Goal: Information Seeking & Learning: Learn about a topic

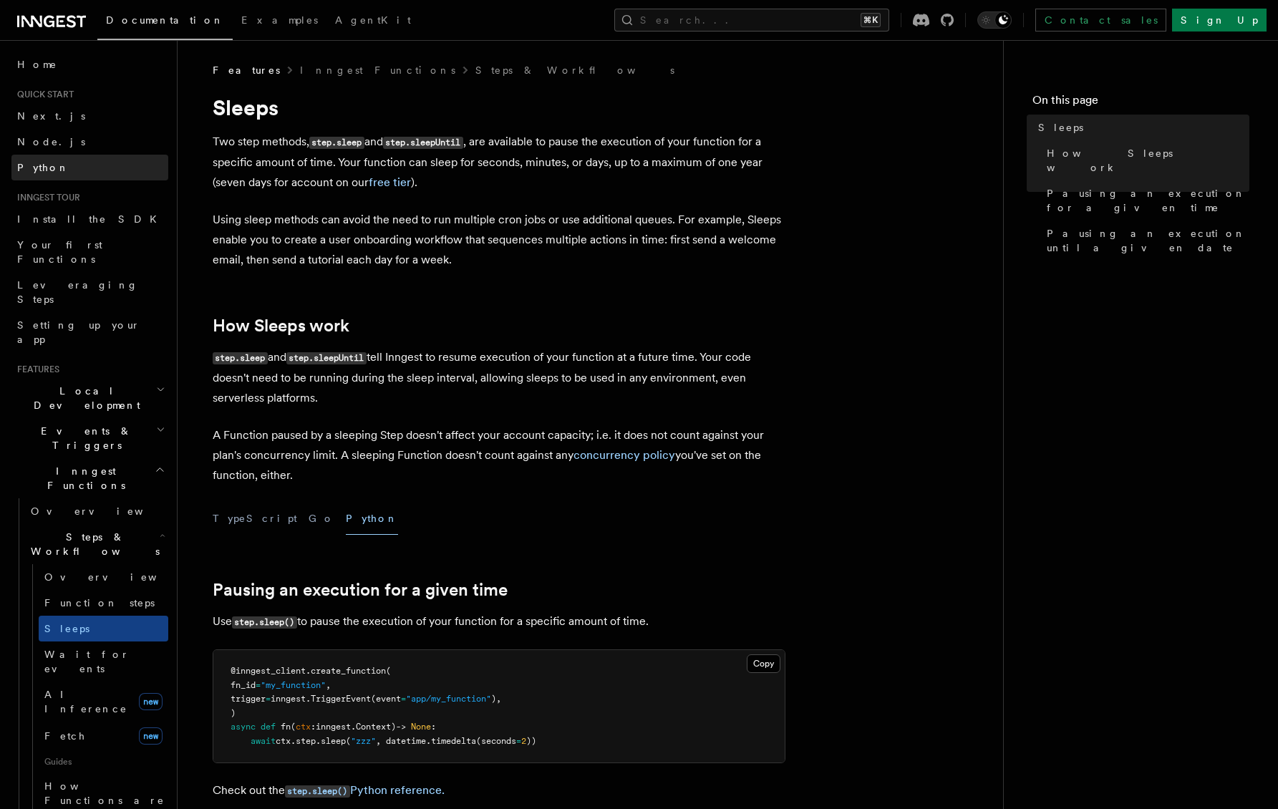
click at [28, 168] on span "Python" at bounding box center [43, 167] width 52 height 11
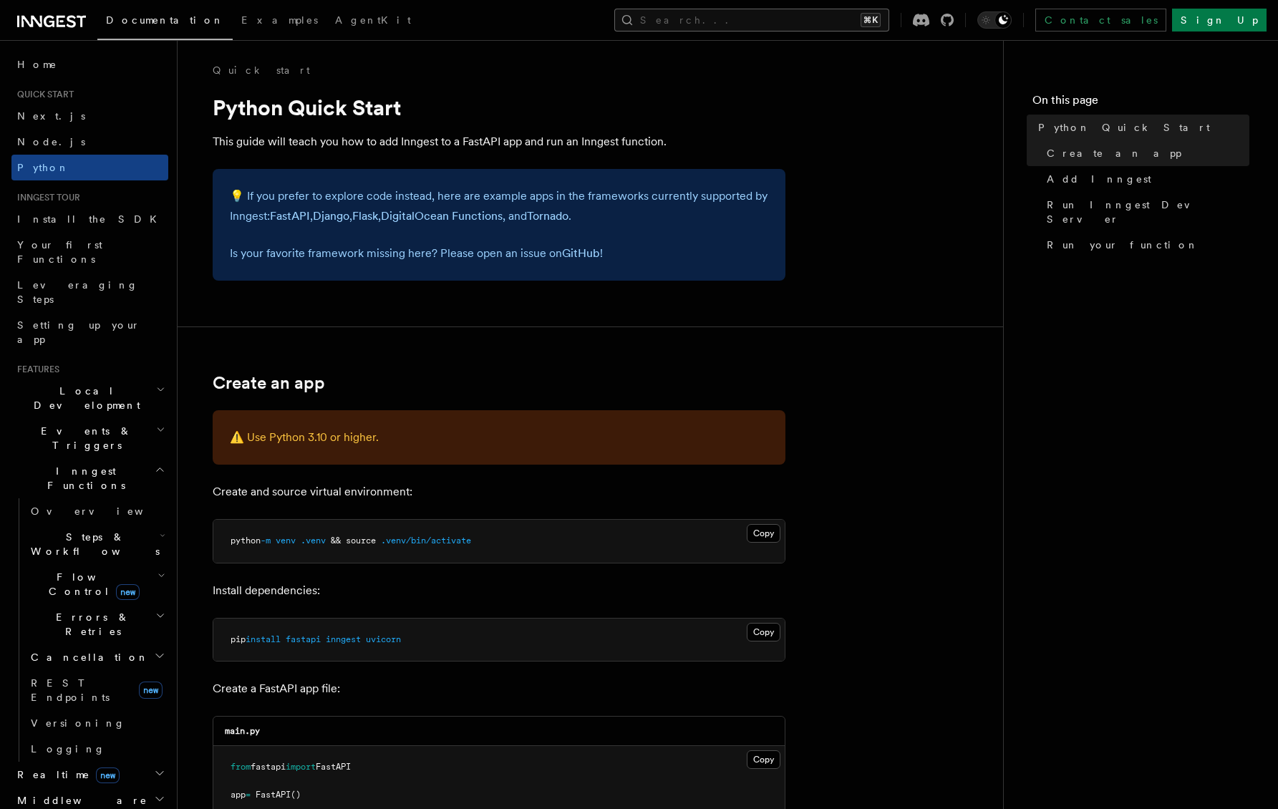
click at [890, 25] on button "Search... ⌘K" at bounding box center [752, 20] width 275 height 23
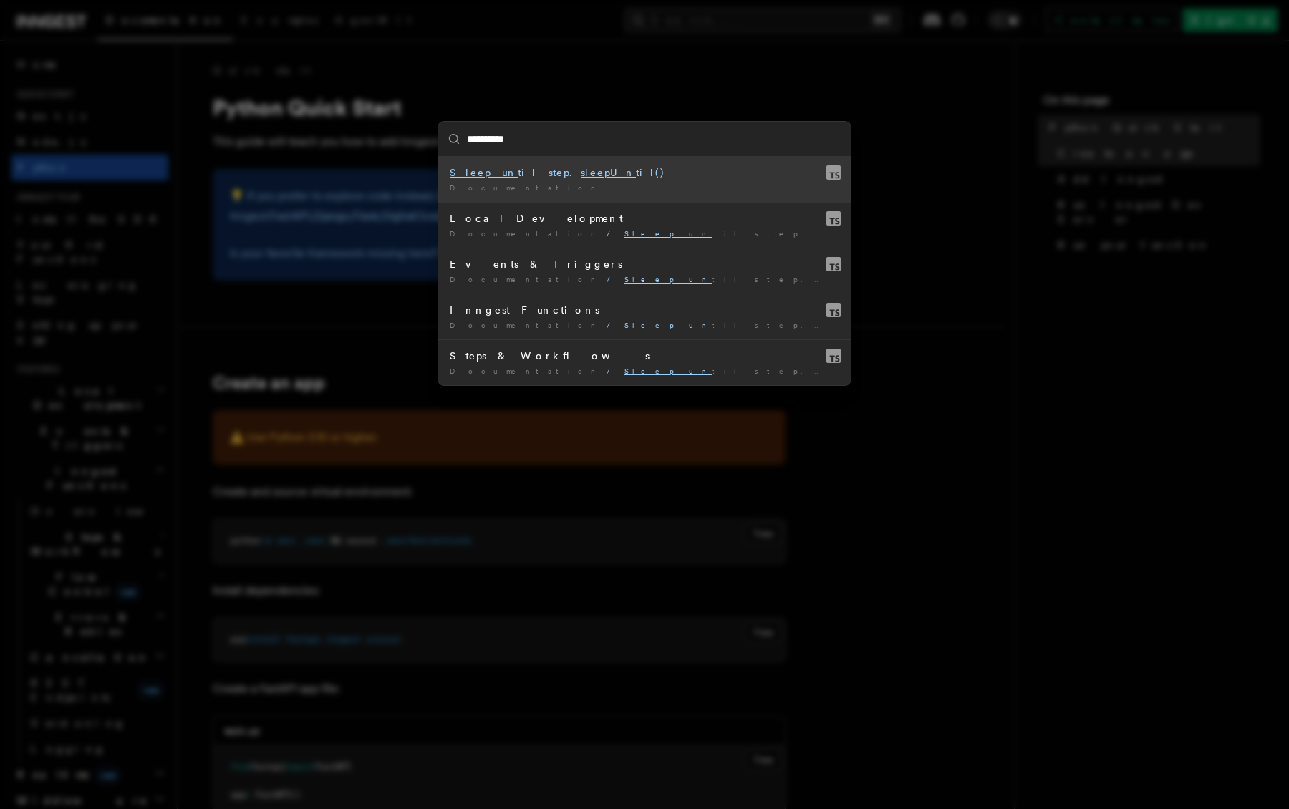
type input "**********"
click at [569, 175] on mark "sleepUntil" at bounding box center [606, 172] width 74 height 11
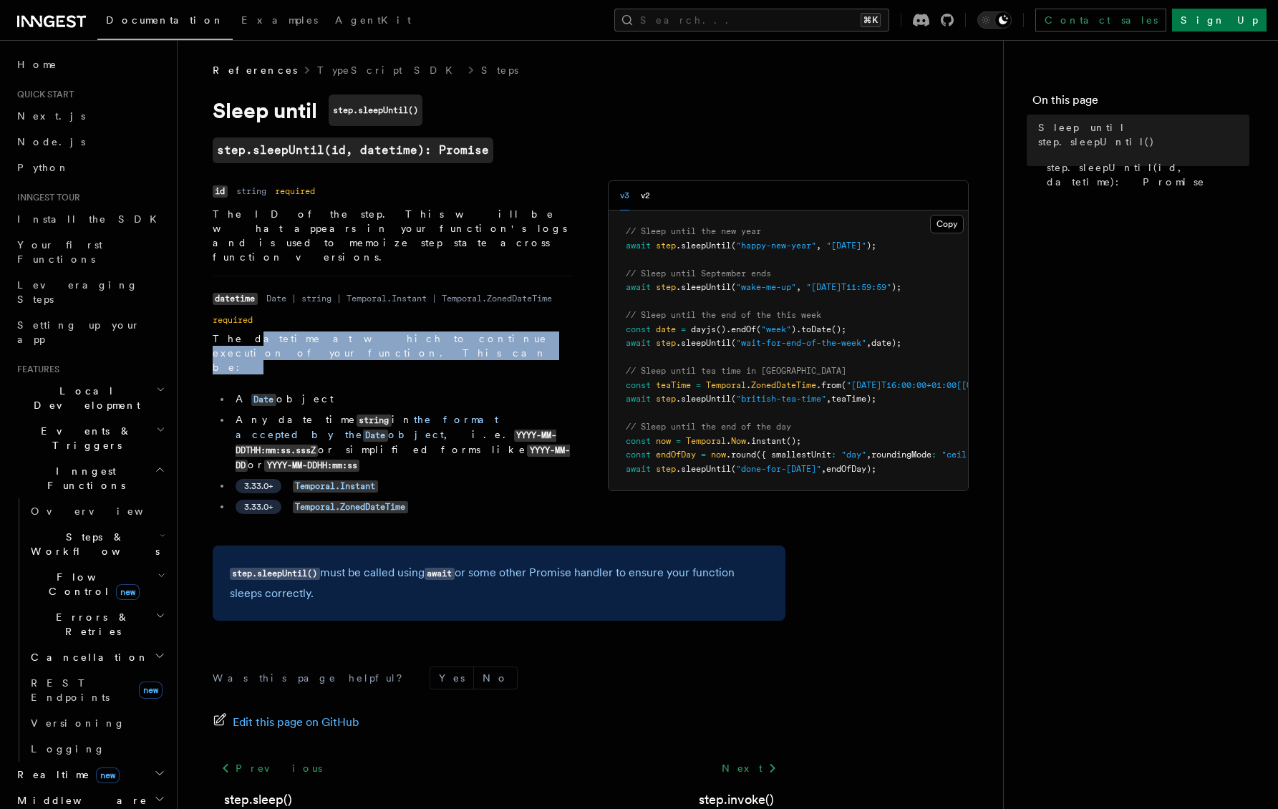
drag, startPoint x: 236, startPoint y: 315, endPoint x: 491, endPoint y: 333, distance: 255.6
click at [491, 333] on dd "The datetime at which to continue execution of your function. This can be: A Da…" at bounding box center [393, 426] width 361 height 188
click at [497, 332] on dd "The datetime at which to continue execution of your function. This can be: A Da…" at bounding box center [393, 426] width 361 height 188
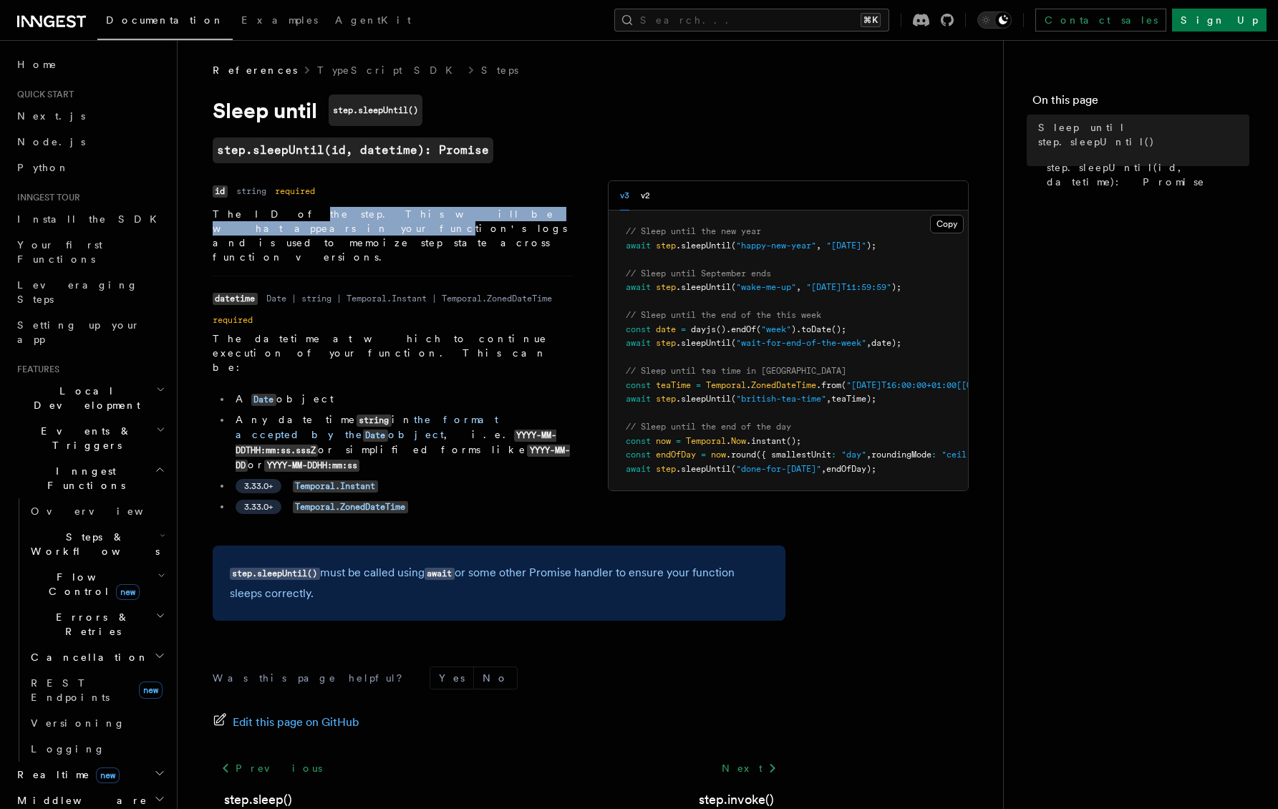
drag, startPoint x: 256, startPoint y: 214, endPoint x: 464, endPoint y: 213, distance: 207.7
click at [464, 213] on p "The ID of the step. This will be what appears in your function's logs and is us…" at bounding box center [393, 235] width 361 height 57
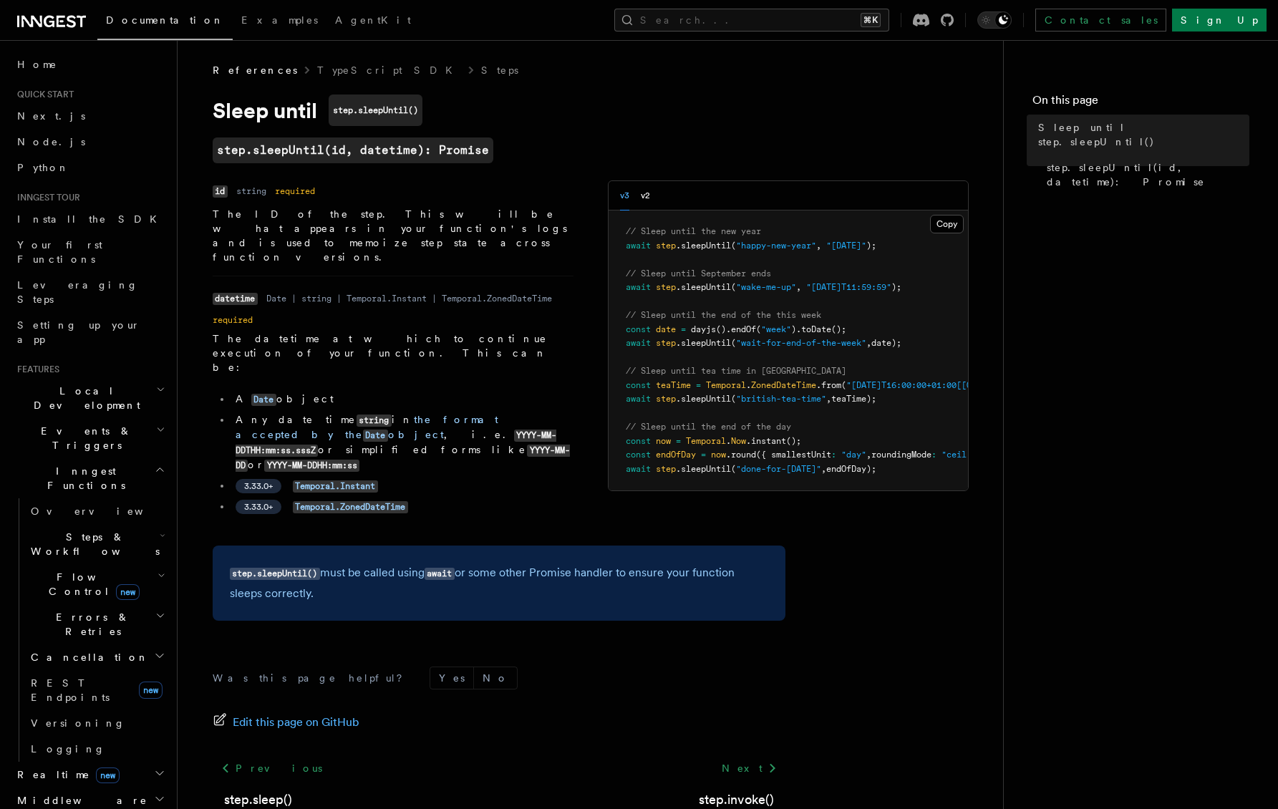
click at [493, 223] on p "The ID of the step. This will be what appears in your function's logs and is us…" at bounding box center [393, 235] width 361 height 57
click at [481, 67] on link "Steps" at bounding box center [499, 70] width 37 height 14
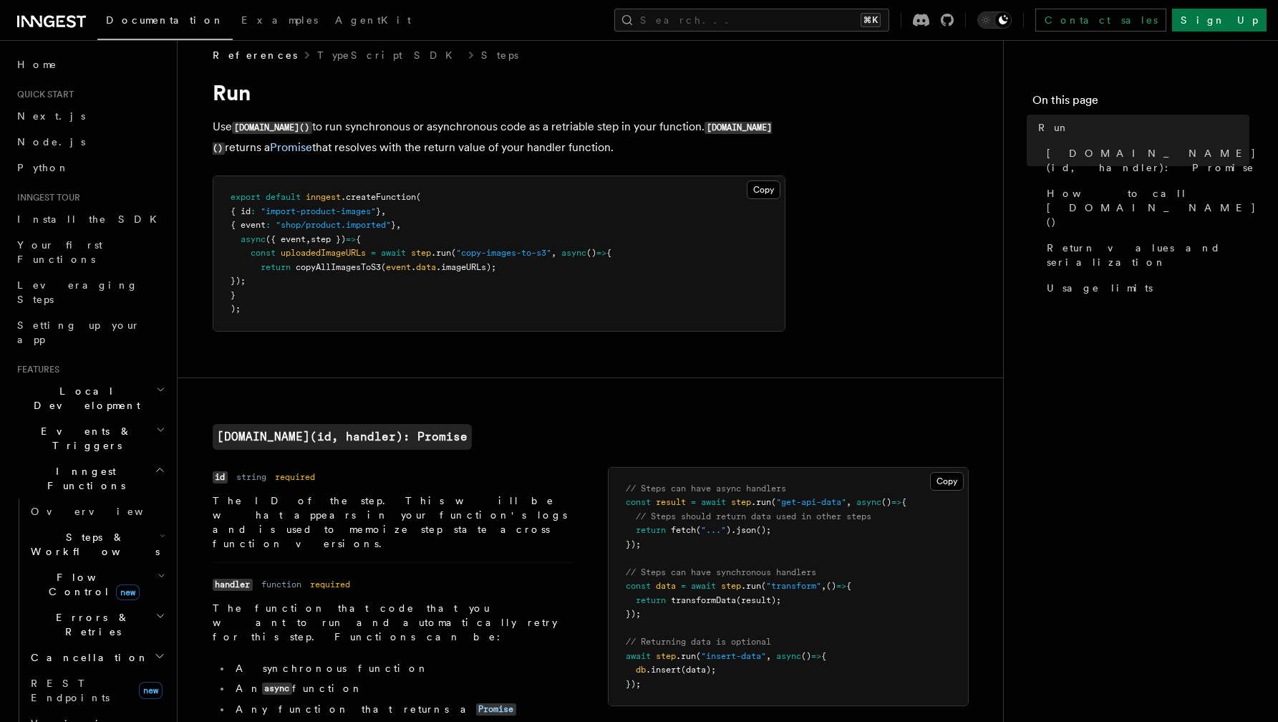
scroll to position [975, 0]
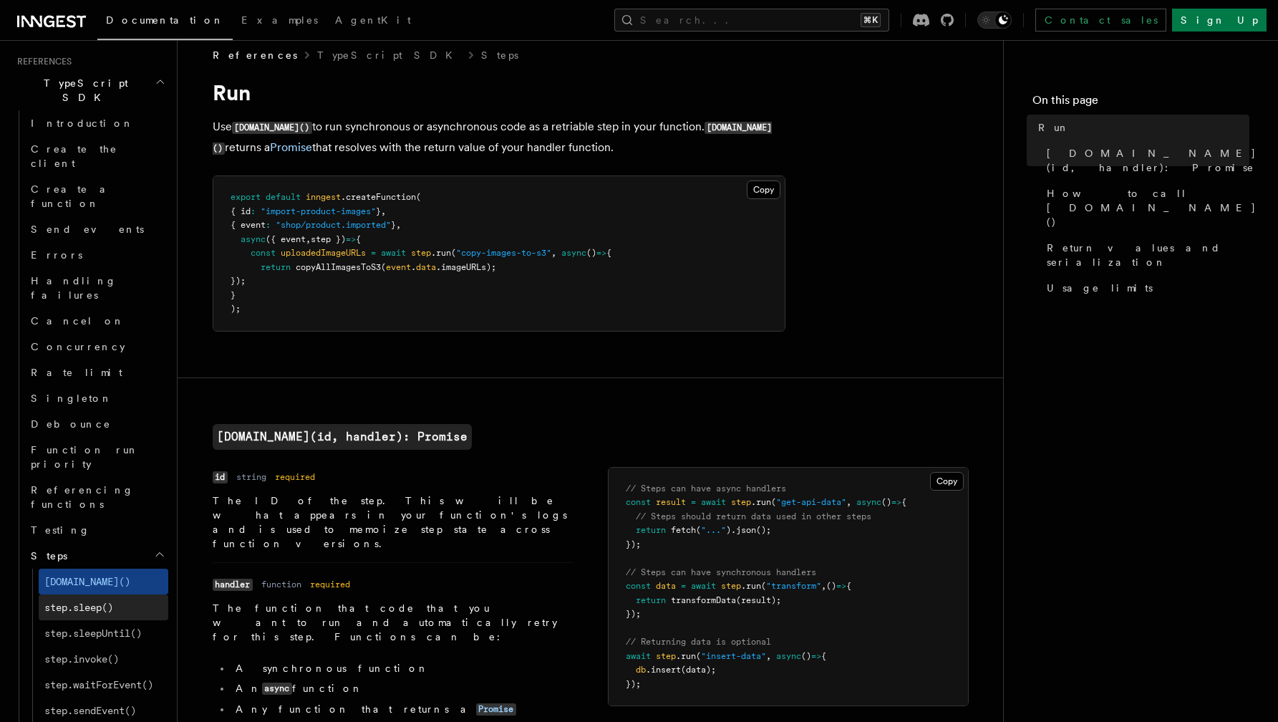
click at [119, 594] on link "step.sleep()" at bounding box center [104, 607] width 130 height 26
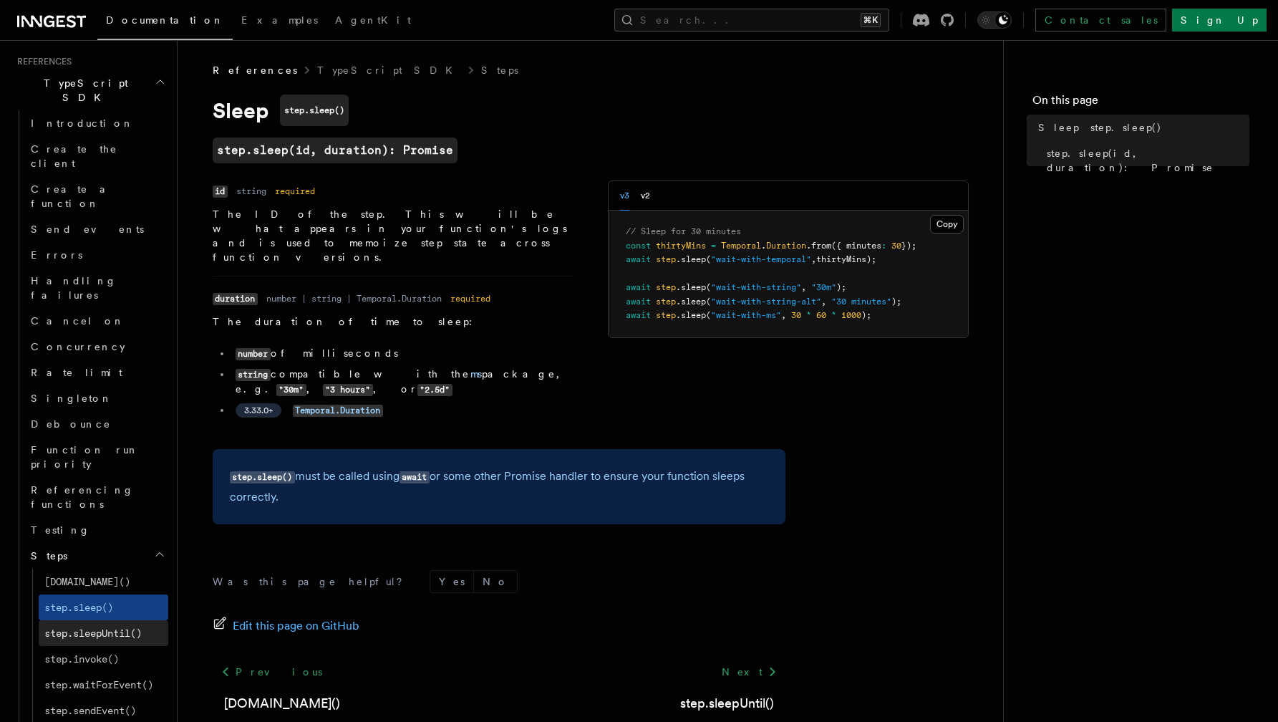
click at [118, 627] on span "step.sleepUntil()" at bounding box center [92, 632] width 97 height 11
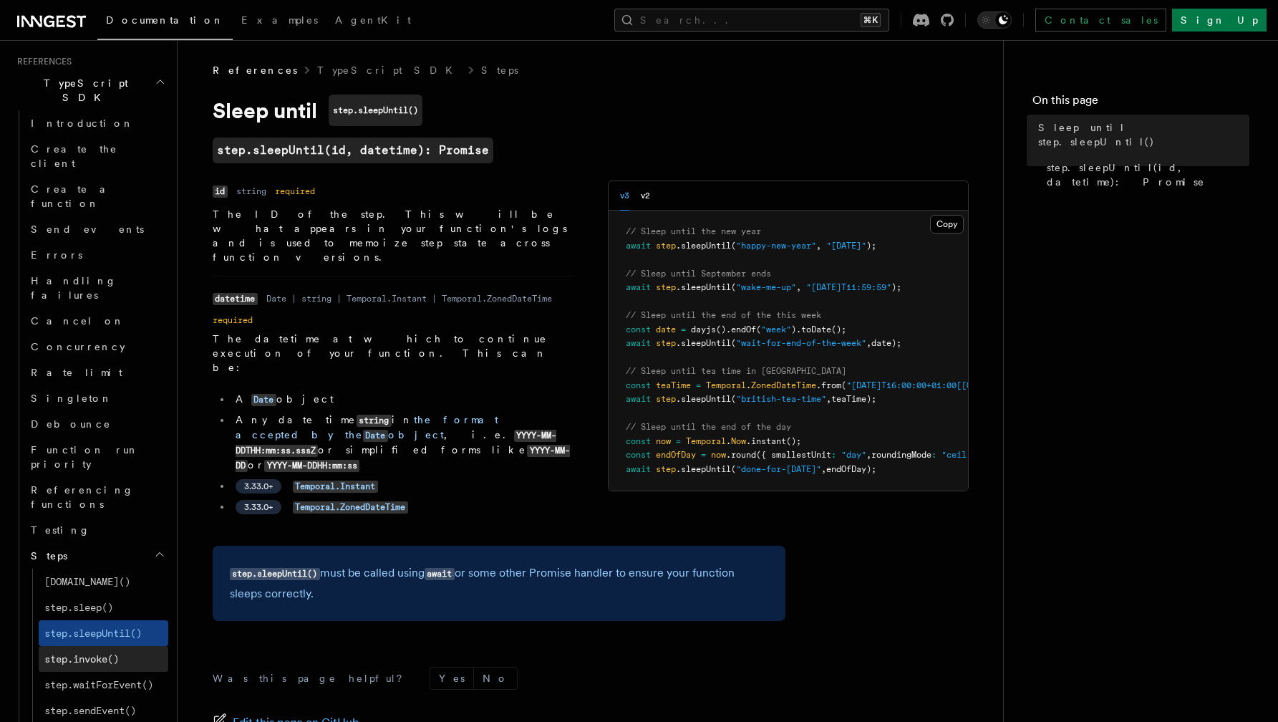
click at [119, 653] on span "step.invoke()" at bounding box center [81, 658] width 74 height 11
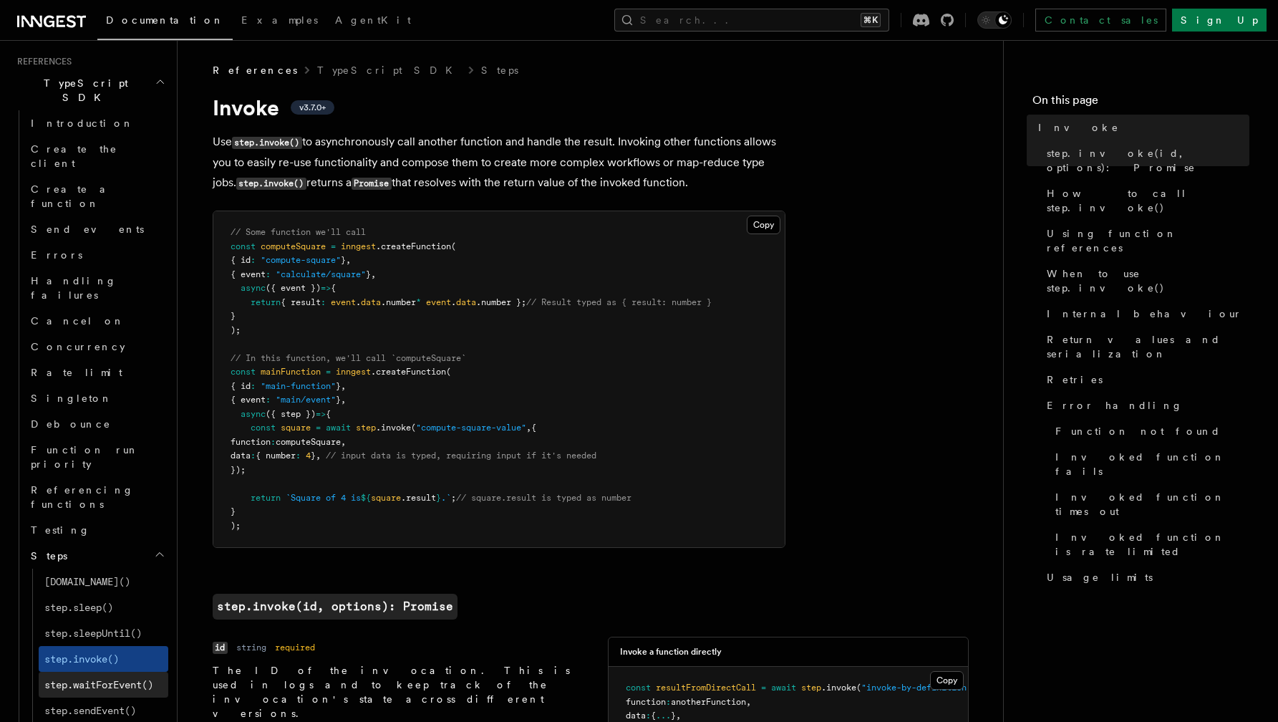
click at [127, 679] on span "step.waitForEvent()" at bounding box center [98, 684] width 109 height 11
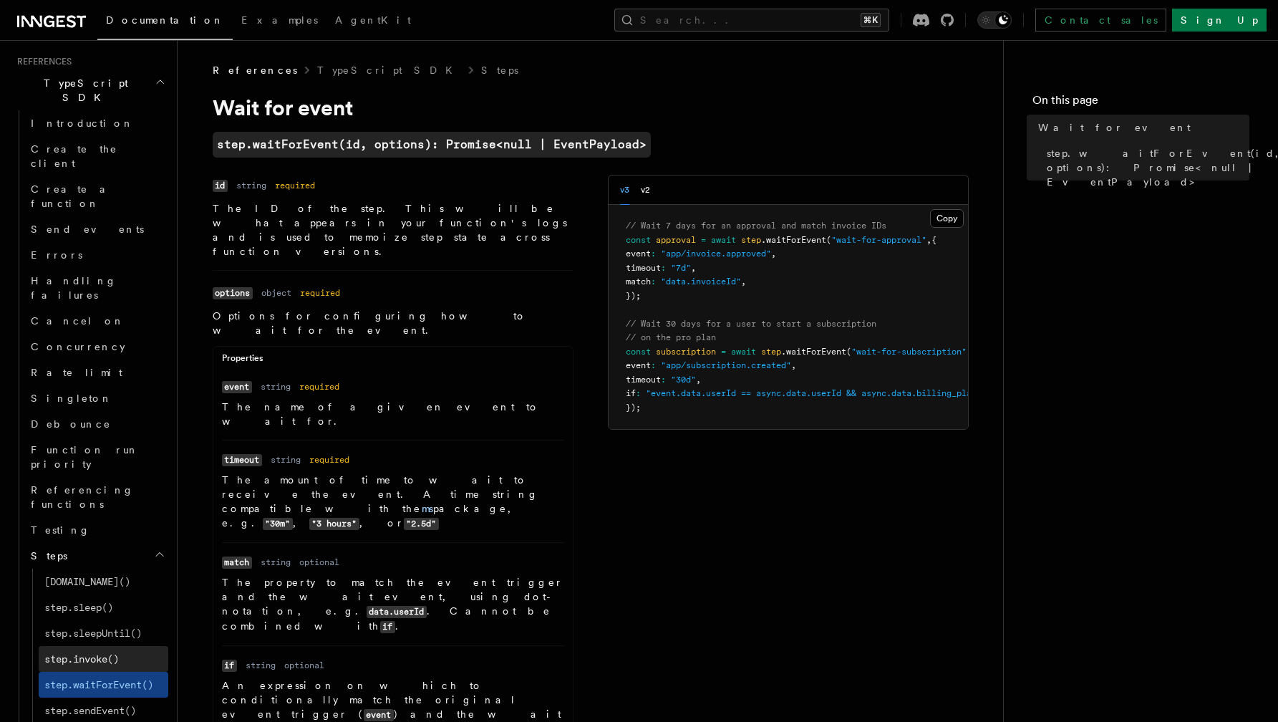
click at [128, 646] on link "step.invoke()" at bounding box center [104, 659] width 130 height 26
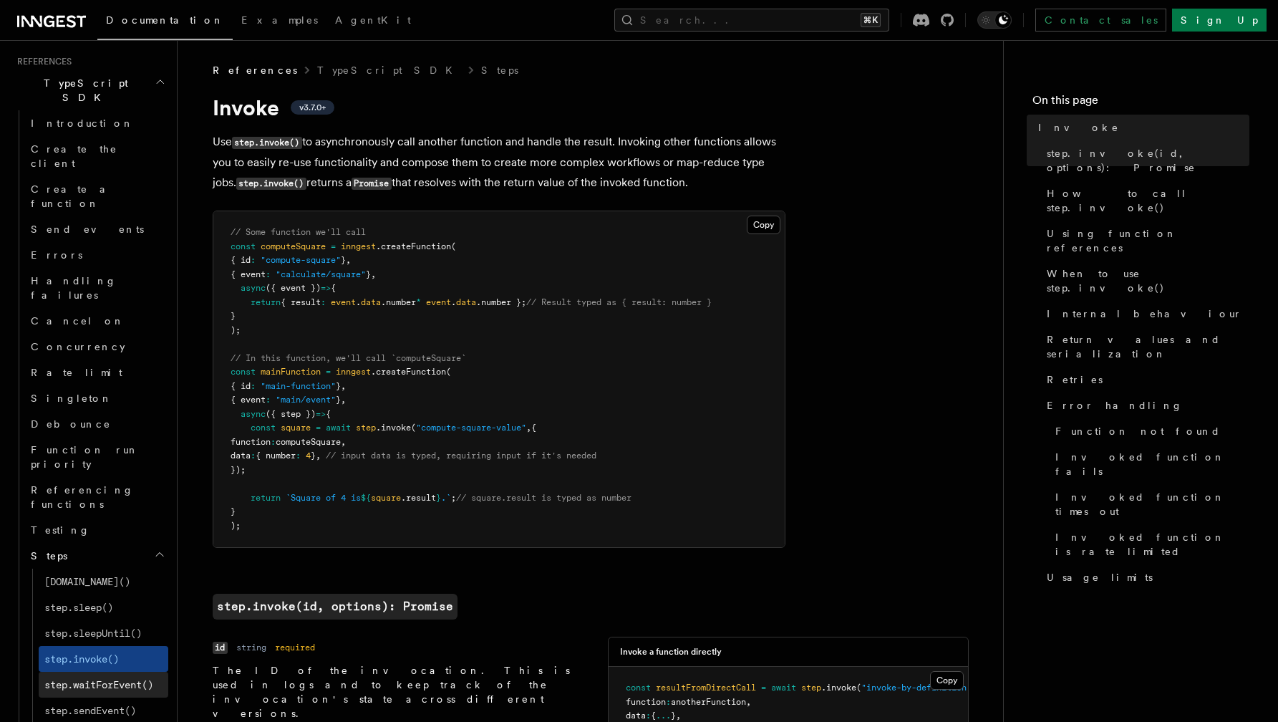
click at [129, 679] on span "step.waitForEvent()" at bounding box center [98, 684] width 109 height 11
